Goal: Find specific page/section: Find specific page/section

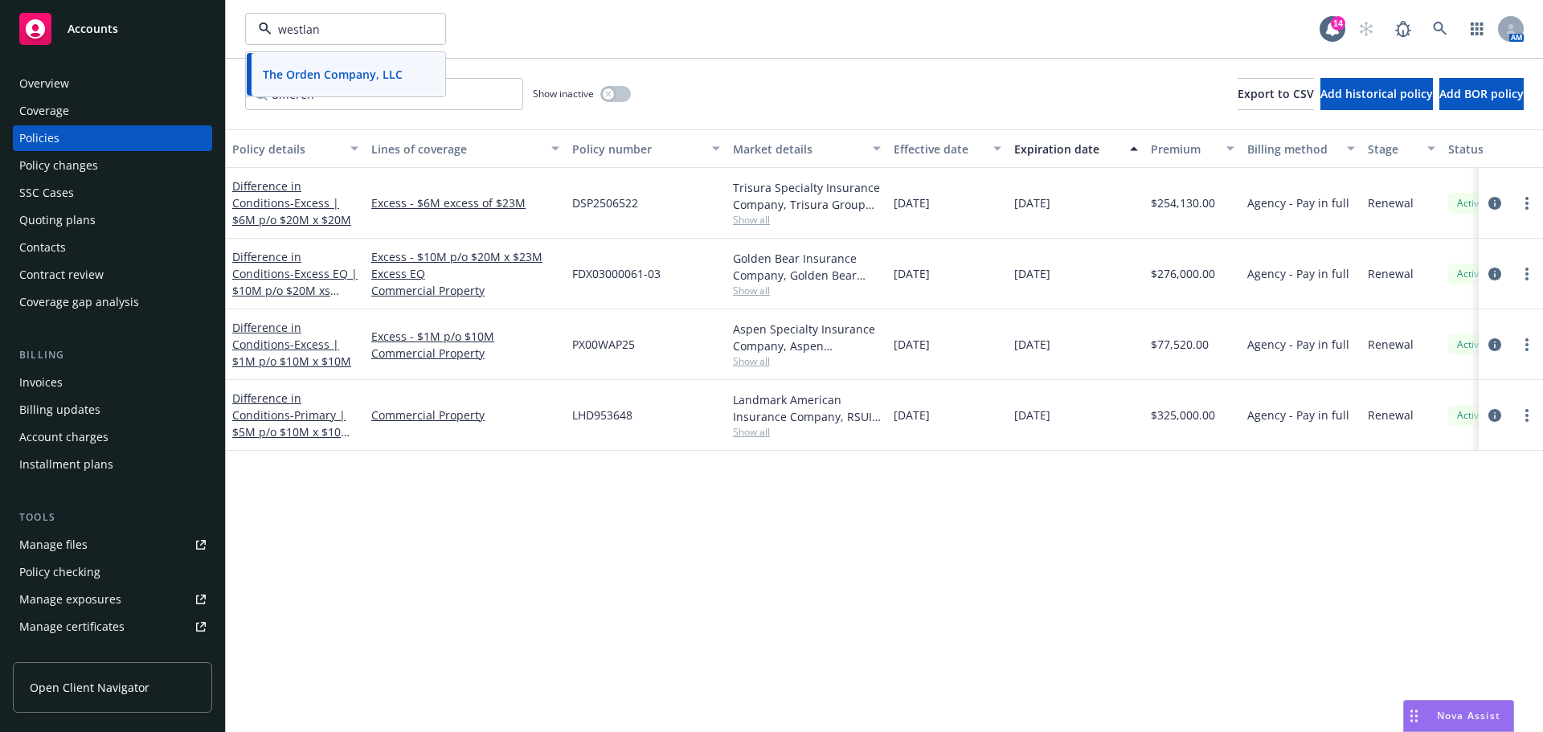
type input "westland"
click at [352, 67] on strong "Westland Real Estate Group" at bounding box center [340, 74] width 154 height 15
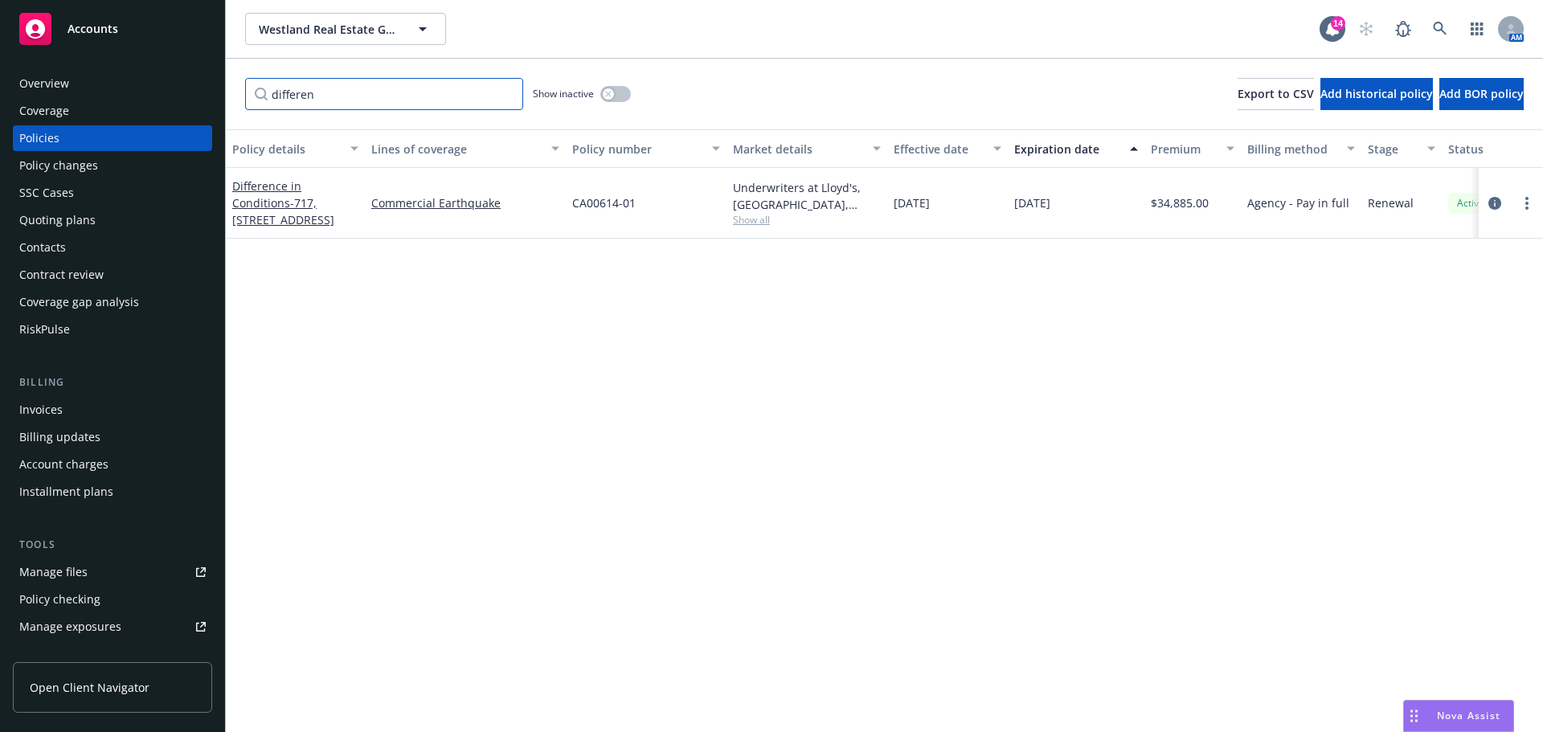
click at [310, 96] on input "differen" at bounding box center [384, 94] width 278 height 32
drag, startPoint x: 339, startPoint y: 97, endPoint x: 207, endPoint y: 100, distance: 131.8
click at [207, 100] on div "Accounts Overview Coverage Policies Policy changes SSC Cases Quoting plans Cont…" at bounding box center [771, 366] width 1543 height 732
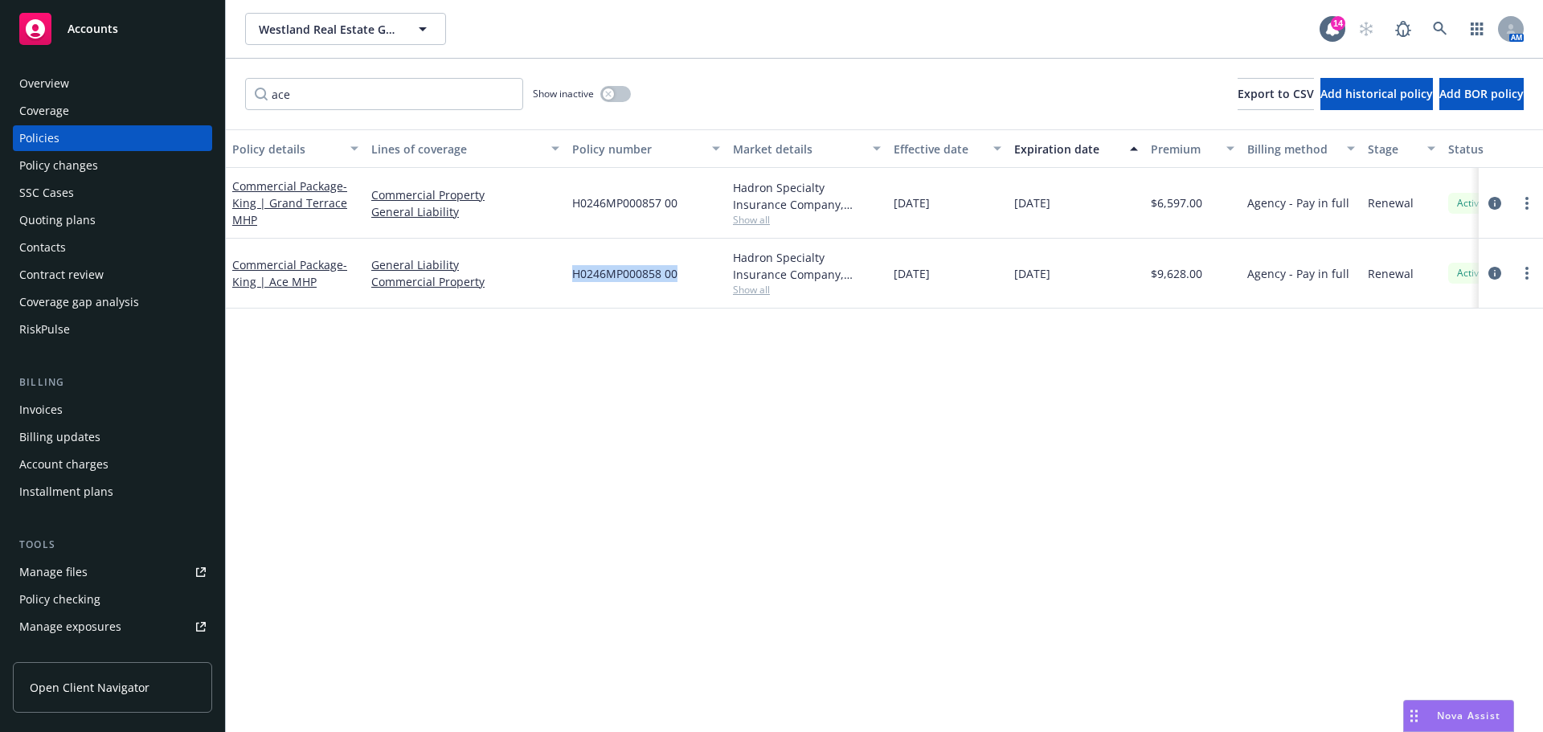
drag, startPoint x: 680, startPoint y: 271, endPoint x: 571, endPoint y: 271, distance: 108.5
click at [571, 271] on div "H0246MP000858 00" at bounding box center [646, 274] width 161 height 70
copy span "H0246MP000858 00"
drag, startPoint x: 326, startPoint y: 97, endPoint x: 41, endPoint y: 86, distance: 285.5
click at [41, 86] on div "Accounts Overview Coverage Policies Policy changes SSC Cases Quoting plans Cont…" at bounding box center [771, 366] width 1543 height 732
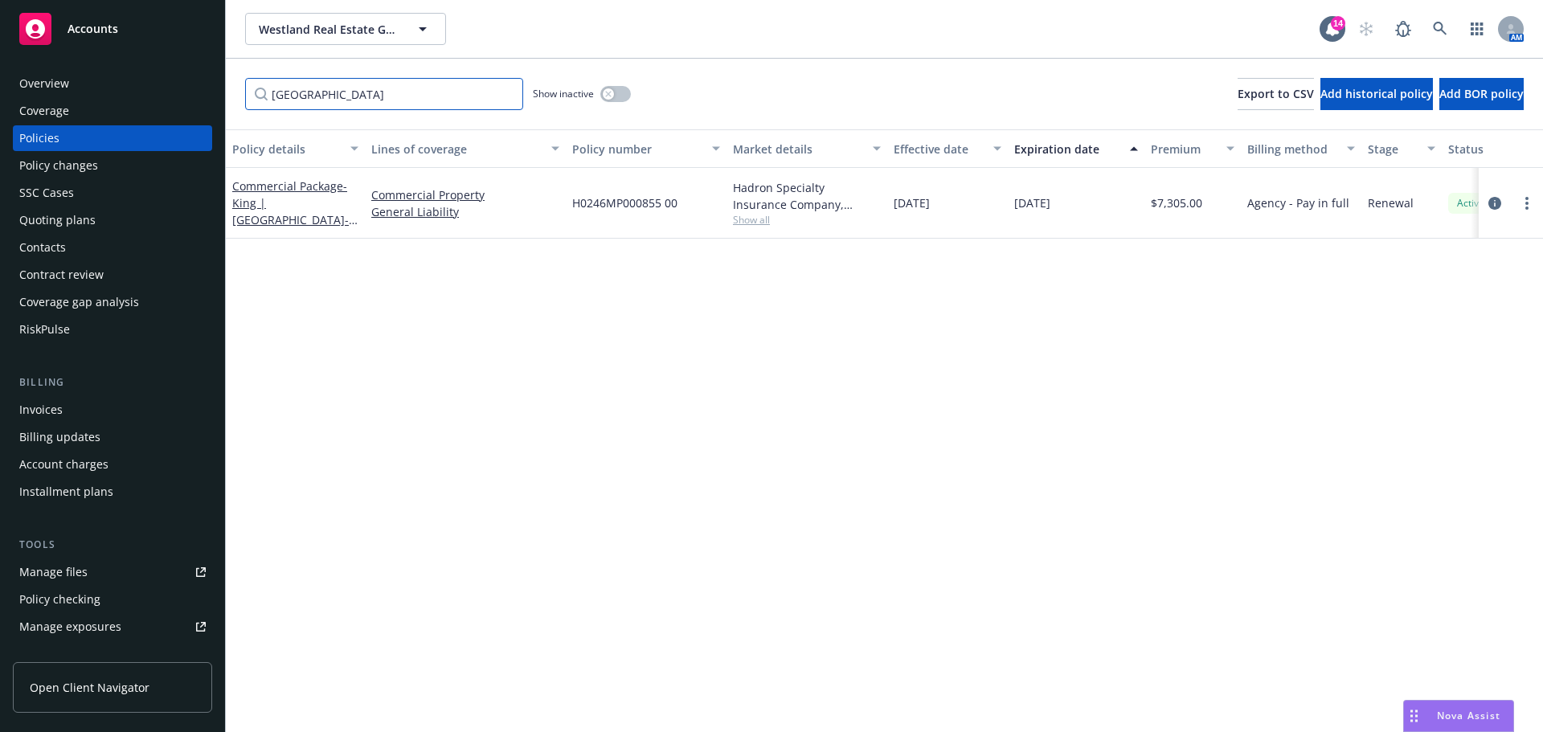
type input "[GEOGRAPHIC_DATA]"
